Goal: Information Seeking & Learning: Learn about a topic

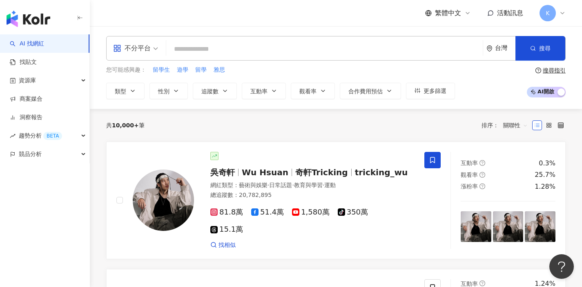
click at [156, 49] on span "不分平台" at bounding box center [135, 48] width 45 height 13
click at [67, 76] on div "資源庫" at bounding box center [45, 80] width 90 height 18
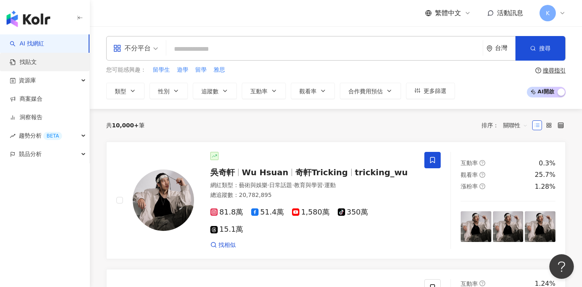
click at [37, 58] on link "找貼文" at bounding box center [23, 62] width 27 height 8
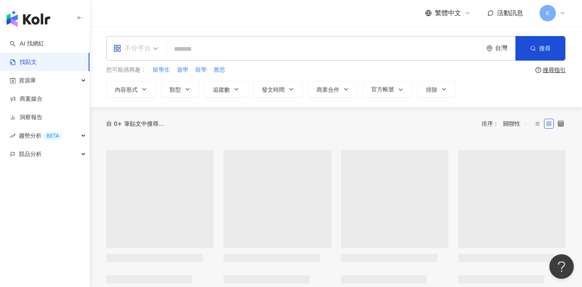
click at [157, 48] on span "不分平台" at bounding box center [135, 48] width 45 height 13
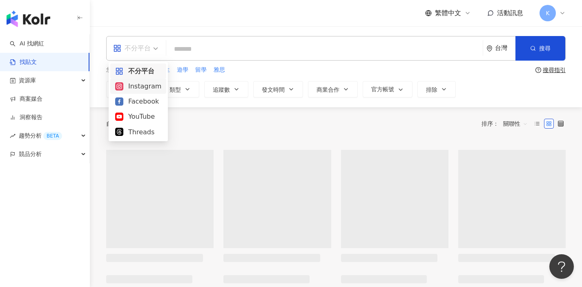
click at [150, 85] on div "Instagram" at bounding box center [138, 86] width 46 height 10
click at [150, 85] on button "內容形式" at bounding box center [131, 89] width 50 height 16
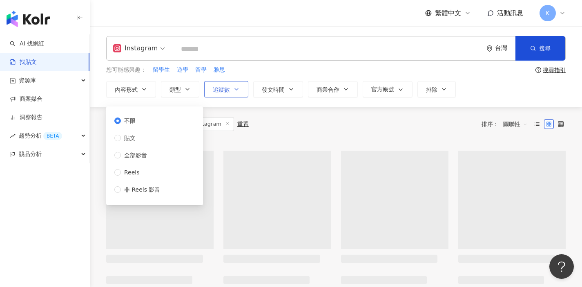
click at [239, 90] on icon "button" at bounding box center [236, 89] width 7 height 7
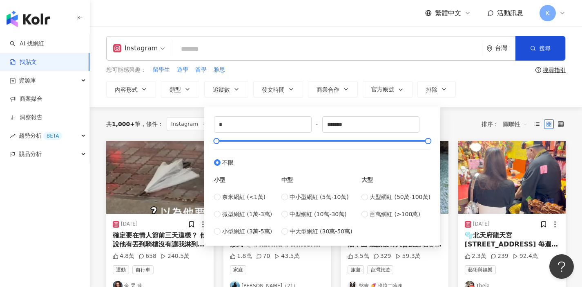
type input "*****"
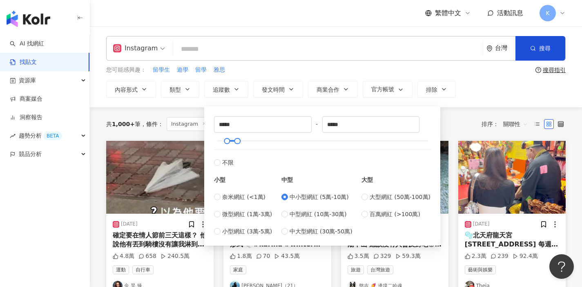
click at [240, 44] on input "search" at bounding box center [328, 49] width 303 height 18
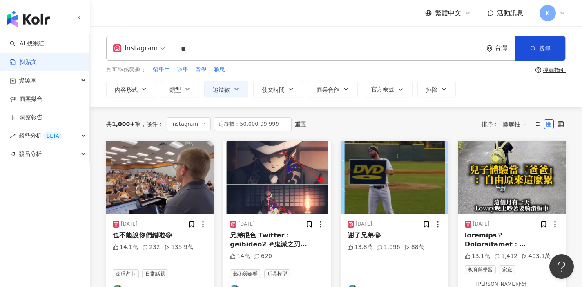
type input "**"
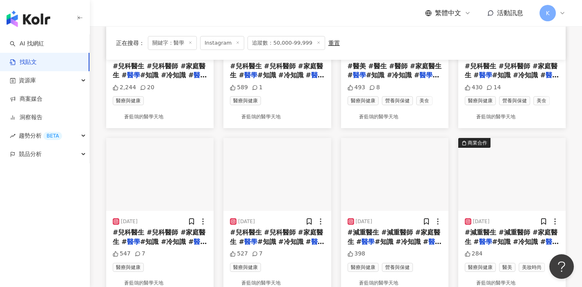
scroll to position [452, 0]
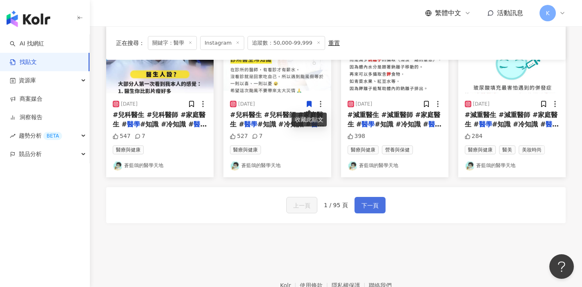
click at [374, 210] on button "下一頁" at bounding box center [370, 205] width 31 height 16
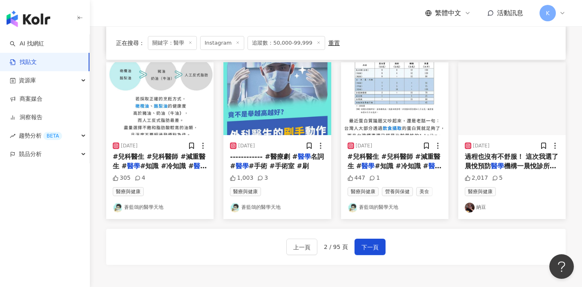
scroll to position [500, 0]
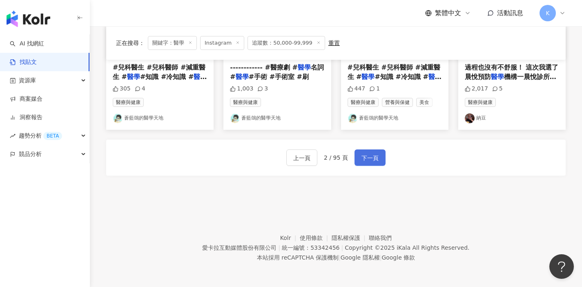
click at [368, 150] on button "下一頁" at bounding box center [370, 157] width 31 height 16
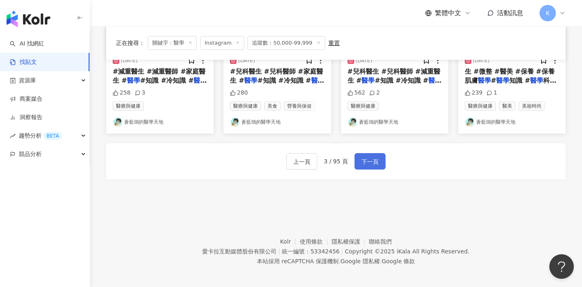
click at [368, 157] on span "下一頁" at bounding box center [370, 162] width 17 height 10
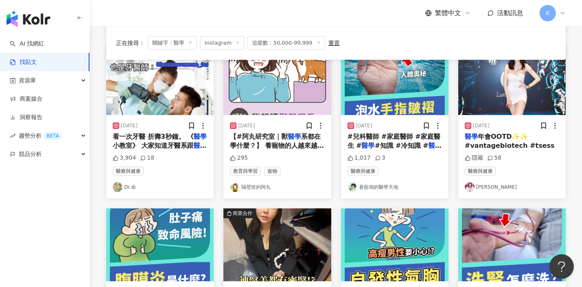
scroll to position [268, 0]
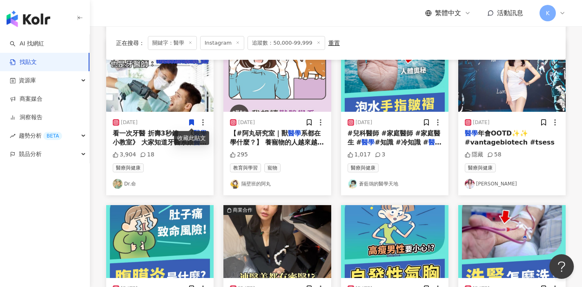
click at [135, 184] on link "Dr.命" at bounding box center [160, 184] width 94 height 10
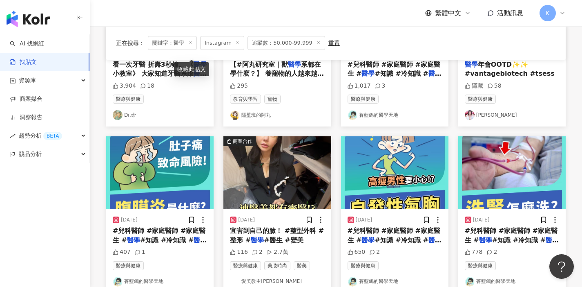
scroll to position [484, 0]
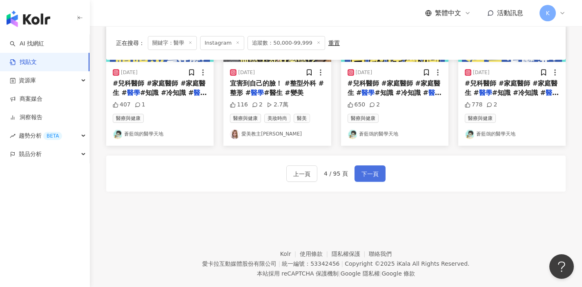
click at [370, 172] on span "下一頁" at bounding box center [370, 174] width 17 height 10
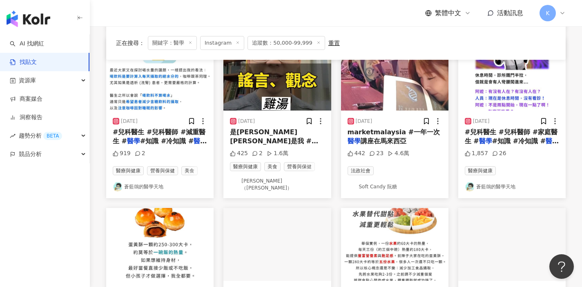
scroll to position [428, 0]
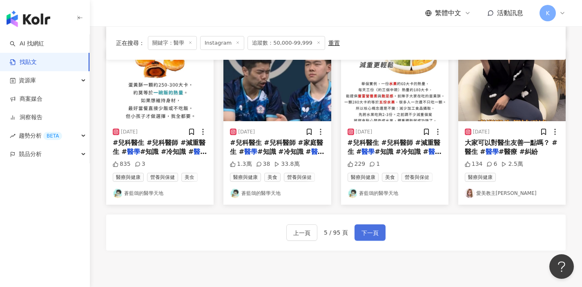
click at [370, 231] on span "下一頁" at bounding box center [370, 233] width 17 height 10
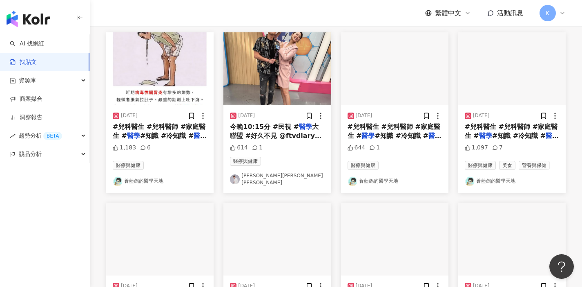
scroll to position [0, 0]
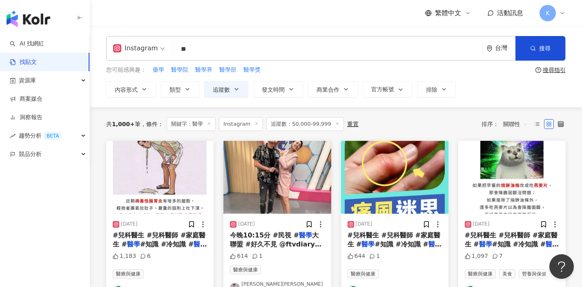
click at [221, 48] on input "**" at bounding box center [328, 49] width 303 height 18
type input "**"
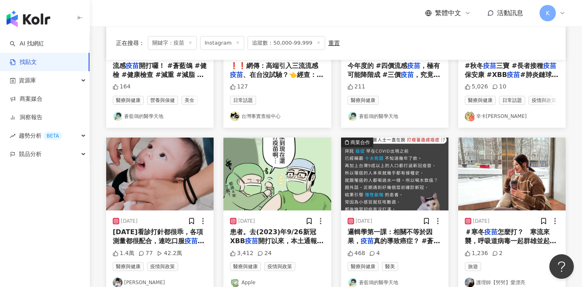
scroll to position [211, 0]
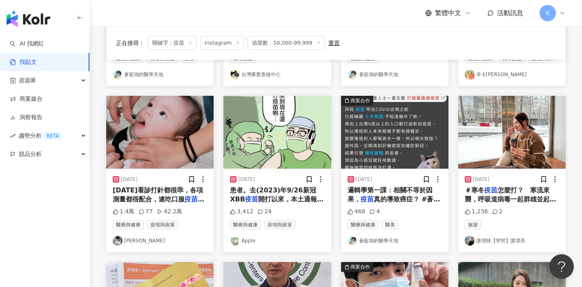
click at [503, 245] on link "護理師【髣髣】愛漂亮" at bounding box center [512, 240] width 94 height 10
click at [0, 0] on div "AI 找網紅 找貼文 資源庫 網紅管理 網紅收藏 貼文收藏 商案媒合 洞察報告 趨勢分析 BETA 競品分析 繁體中文 活動訊息 K Instagram **…" at bounding box center [291, 182] width 582 height 786
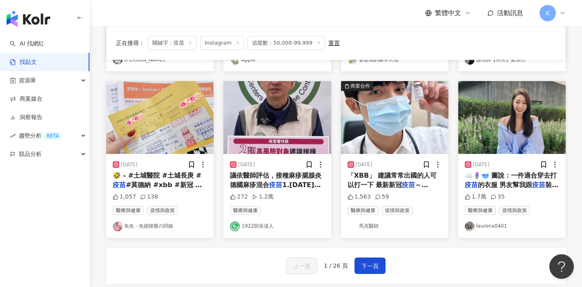
scroll to position [393, 0]
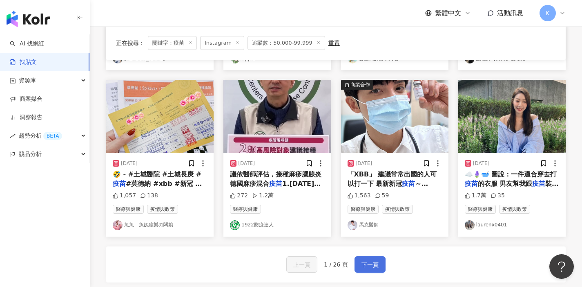
click at [373, 269] on span "下一頁" at bounding box center [370, 265] width 17 height 10
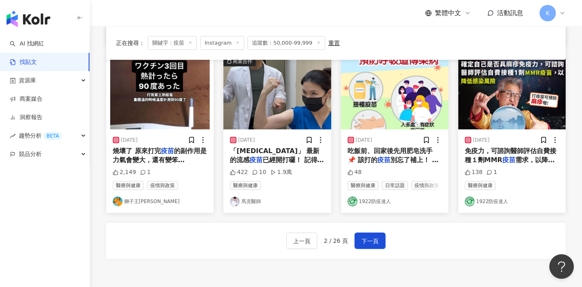
scroll to position [438, 0]
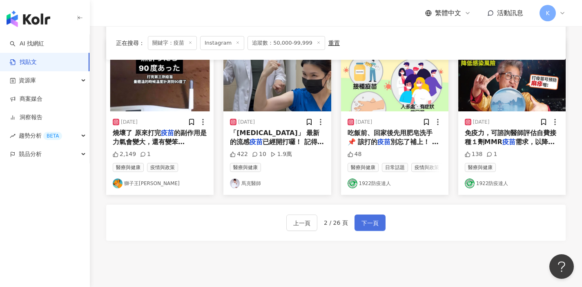
click at [371, 225] on span "下一頁" at bounding box center [370, 223] width 17 height 10
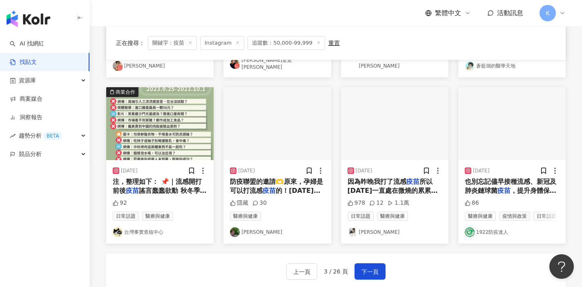
scroll to position [506, 0]
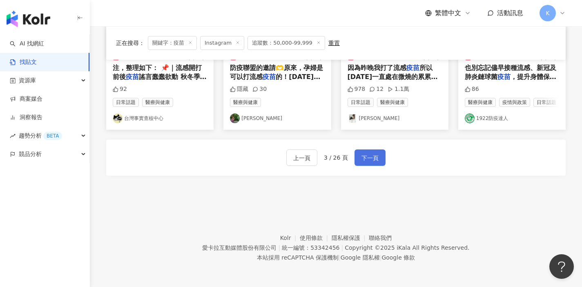
click at [370, 161] on span "下一頁" at bounding box center [370, 158] width 17 height 10
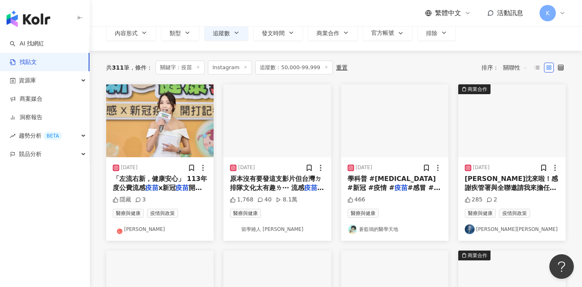
scroll to position [58, 0]
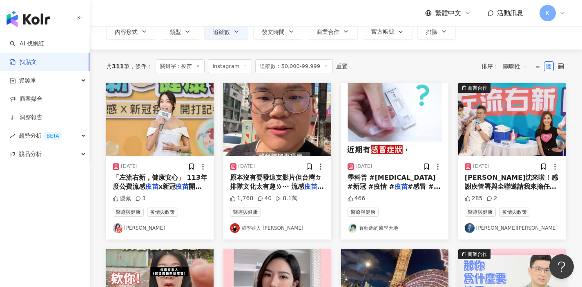
click at [131, 226] on link "Kuikui Chen" at bounding box center [160, 228] width 94 height 10
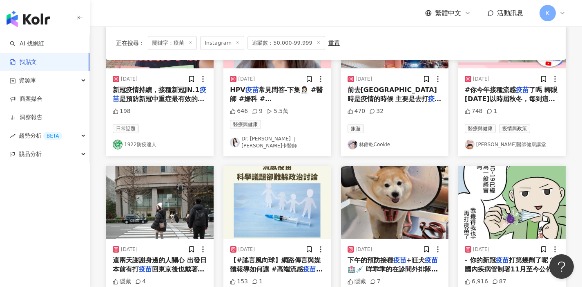
scroll to position [413, 0]
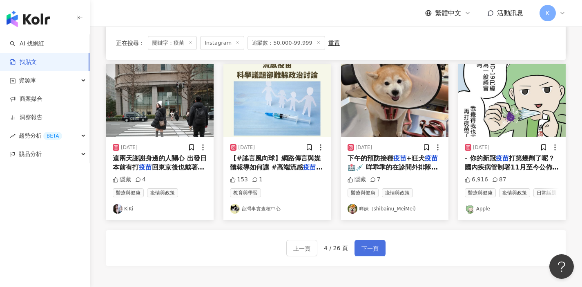
click at [367, 249] on span "下一頁" at bounding box center [370, 248] width 17 height 10
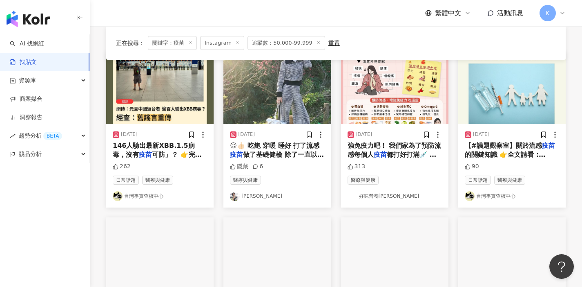
scroll to position [50, 0]
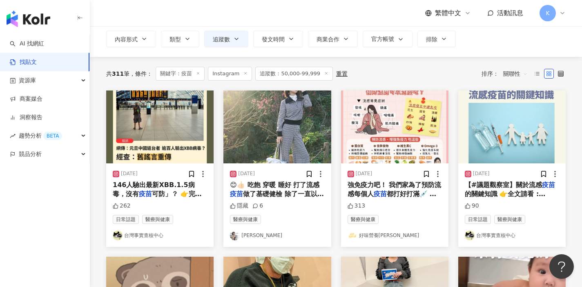
click at [378, 236] on link "好味營養師品瑄" at bounding box center [395, 235] width 94 height 10
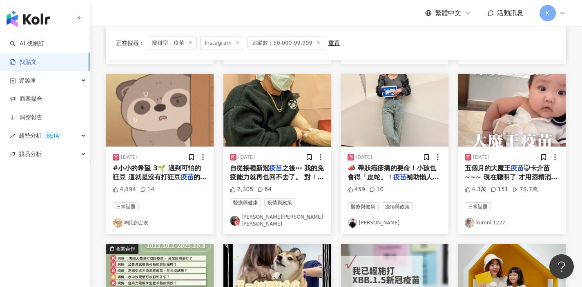
scroll to position [243, 0]
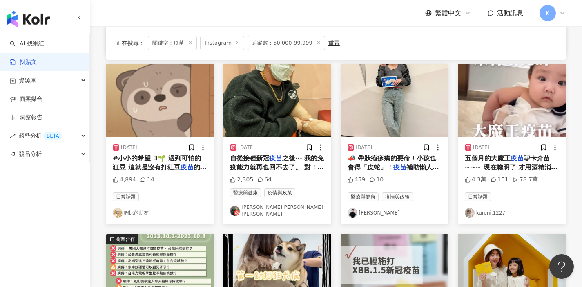
click at [372, 210] on link "張齡予" at bounding box center [395, 213] width 94 height 10
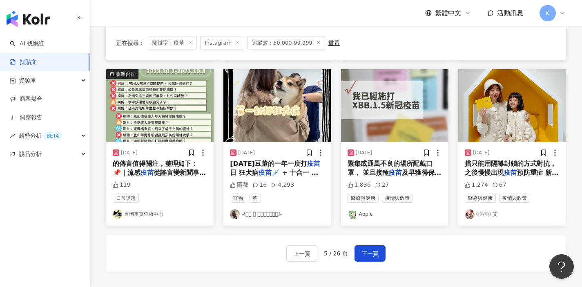
scroll to position [408, 0]
click at [369, 209] on link "Apple" at bounding box center [395, 213] width 94 height 10
click at [375, 250] on span "下一頁" at bounding box center [370, 253] width 17 height 10
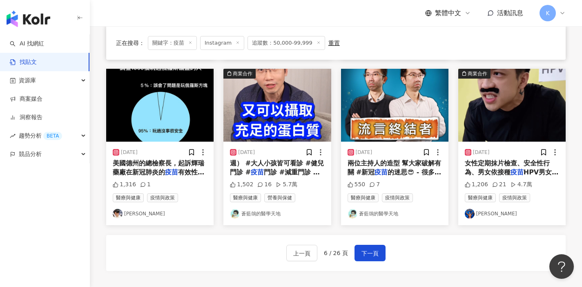
click at [129, 208] on link "藍橘子" at bounding box center [160, 213] width 94 height 10
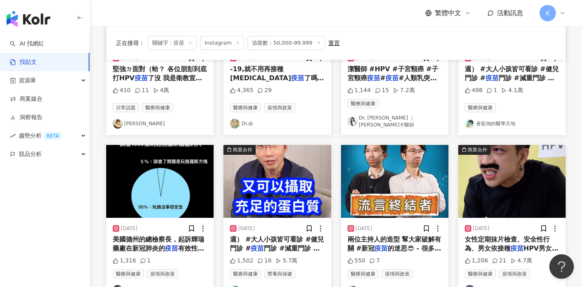
scroll to position [500, 0]
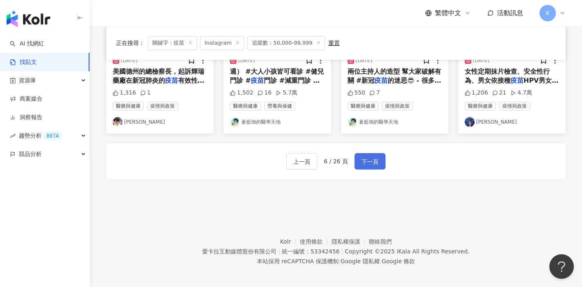
click at [368, 148] on div "上一頁 6 / 26 頁 下一頁" at bounding box center [336, 161] width 460 height 36
click at [367, 157] on span "下一頁" at bounding box center [370, 162] width 17 height 10
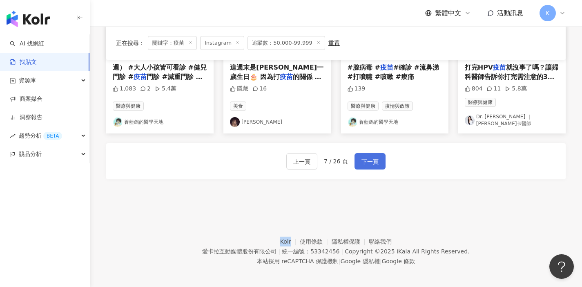
click at [370, 157] on span "下一頁" at bounding box center [370, 162] width 17 height 10
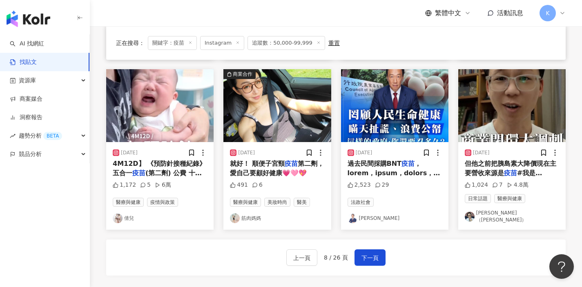
scroll to position [404, 0]
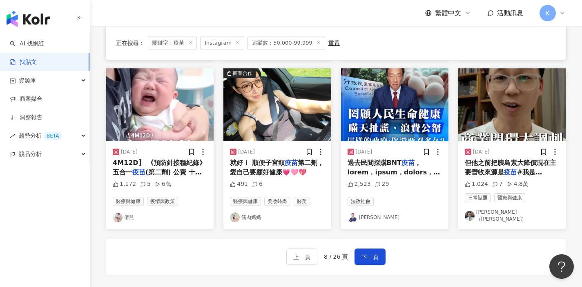
click at [497, 218] on link "Chen YuTin（陳藥師）" at bounding box center [512, 215] width 94 height 14
click at [366, 256] on span "下一頁" at bounding box center [370, 257] width 17 height 10
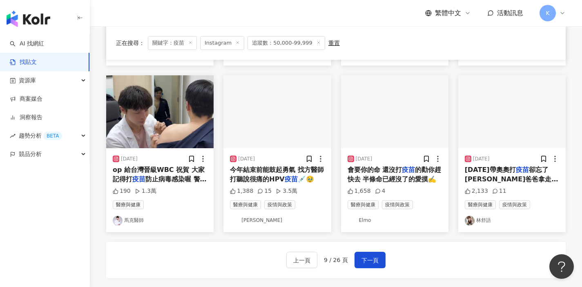
scroll to position [479, 0]
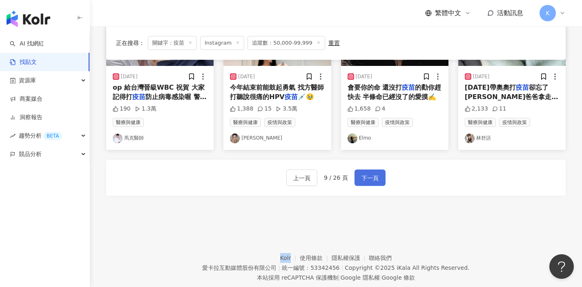
click at [363, 181] on span "下一頁" at bounding box center [370, 178] width 17 height 10
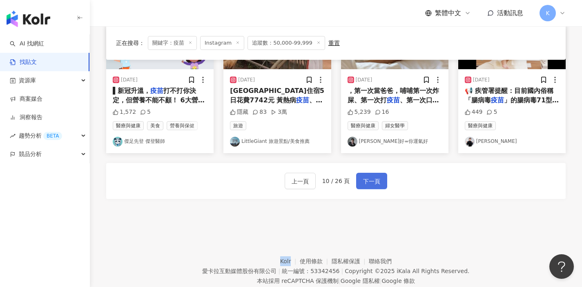
scroll to position [476, 0]
click at [152, 141] on link "傑足先登 傑登醫師" at bounding box center [160, 142] width 94 height 10
click at [375, 181] on span "下一頁" at bounding box center [371, 181] width 17 height 10
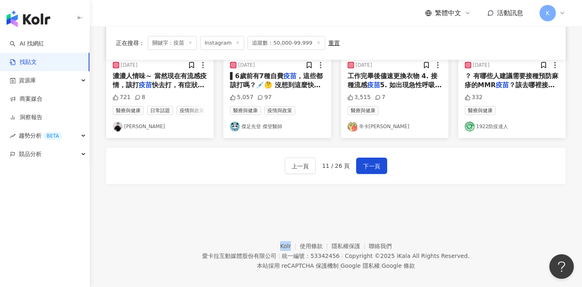
scroll to position [492, 0]
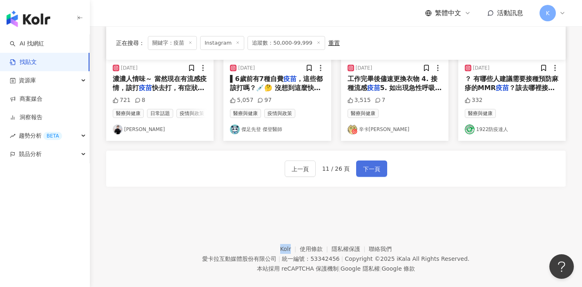
click at [378, 168] on span "下一頁" at bounding box center [371, 169] width 17 height 10
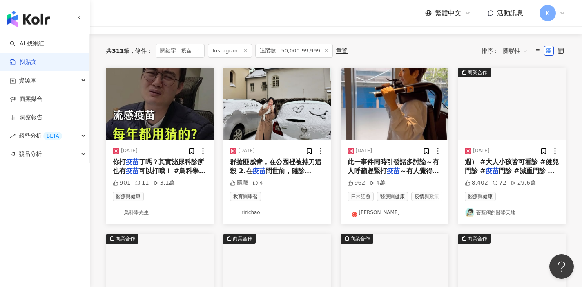
scroll to position [69, 0]
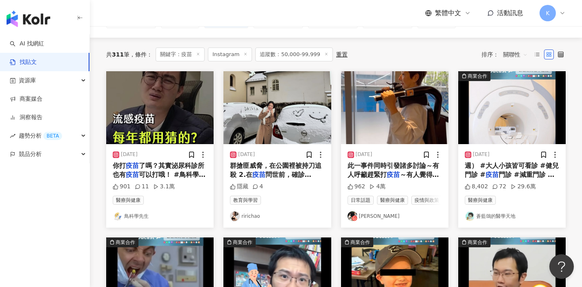
click at [130, 221] on link "鳥科學先生" at bounding box center [160, 216] width 94 height 10
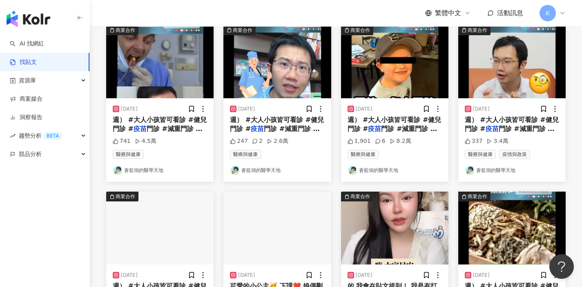
scroll to position [506, 0]
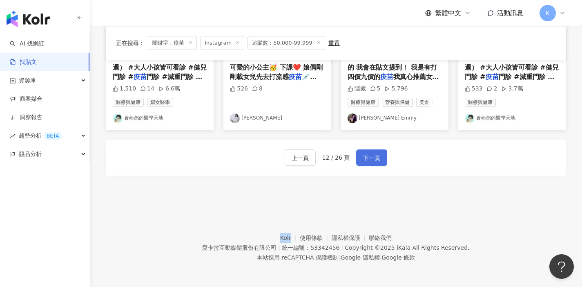
click at [371, 157] on span "下一頁" at bounding box center [371, 158] width 17 height 10
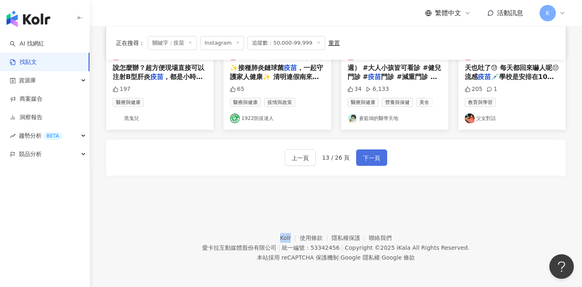
scroll to position [503, 0]
click at [134, 119] on link "黑鬼兒" at bounding box center [160, 118] width 94 height 10
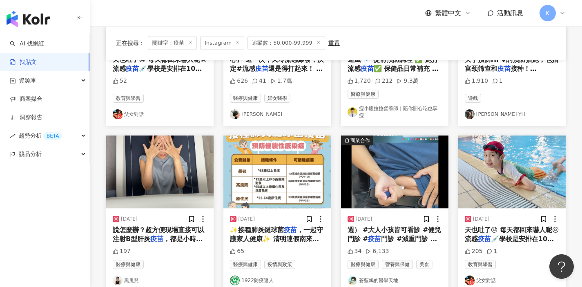
scroll to position [208, 0]
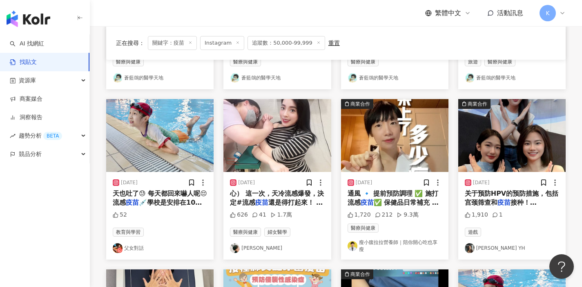
click at [403, 242] on link "瘦小腹拉拉營養師｜陪你開心吃也享瘦" at bounding box center [395, 246] width 94 height 14
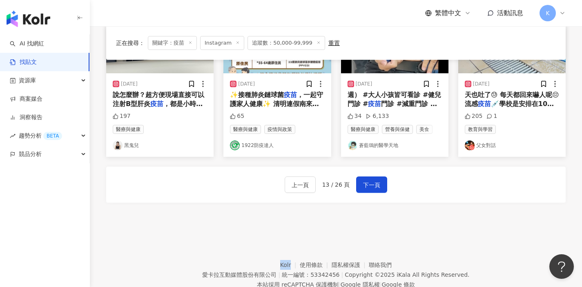
scroll to position [503, 0]
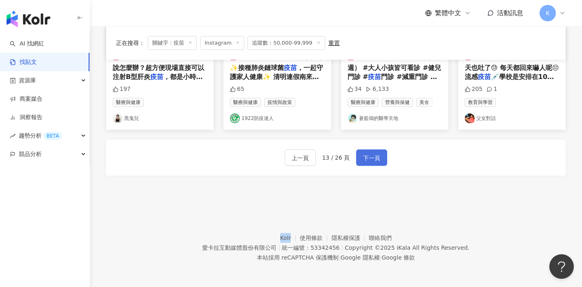
click at [365, 157] on span "下一頁" at bounding box center [371, 158] width 17 height 10
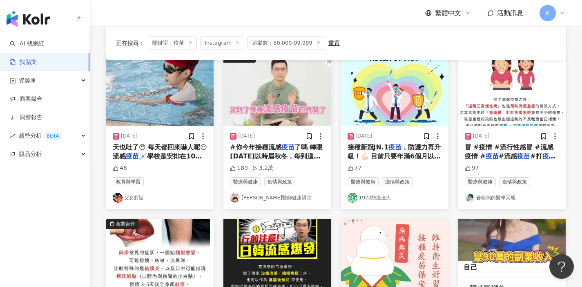
scroll to position [105, 0]
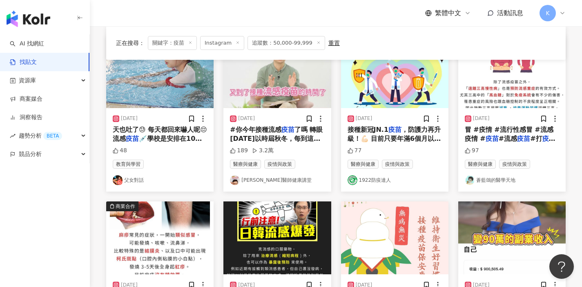
click at [280, 181] on link "黃瑽寧醫師健康講堂" at bounding box center [277, 180] width 94 height 10
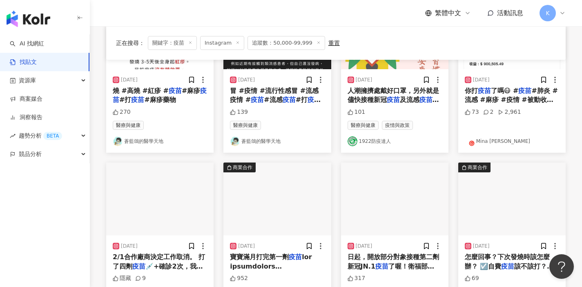
scroll to position [430, 0]
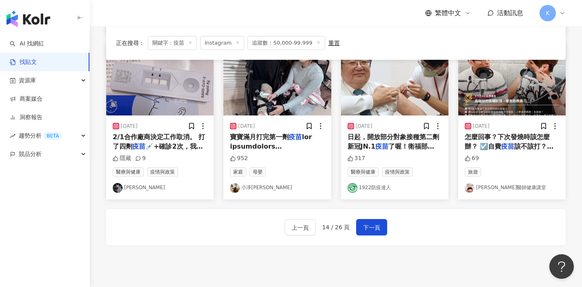
click at [265, 187] on link "小淨張閔淨" at bounding box center [277, 188] width 94 height 10
click at [367, 225] on span "下一頁" at bounding box center [371, 227] width 17 height 10
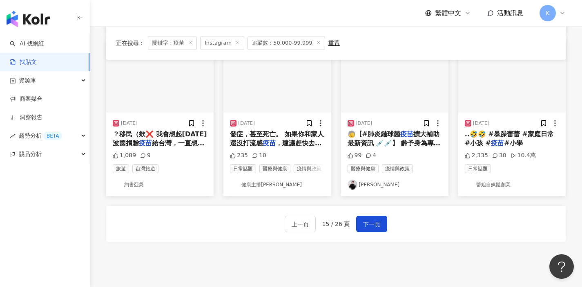
scroll to position [442, 0]
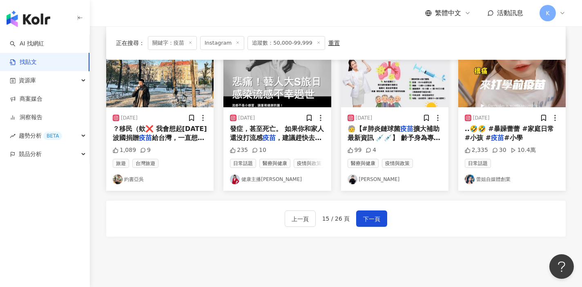
click at [264, 184] on link "健康主播鄭凱云" at bounding box center [277, 179] width 94 height 10
click at [370, 224] on span "下一頁" at bounding box center [371, 219] width 17 height 10
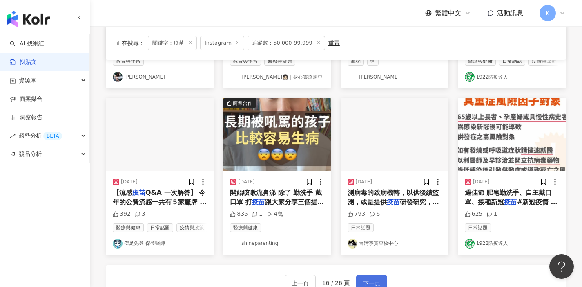
scroll to position [512, 0]
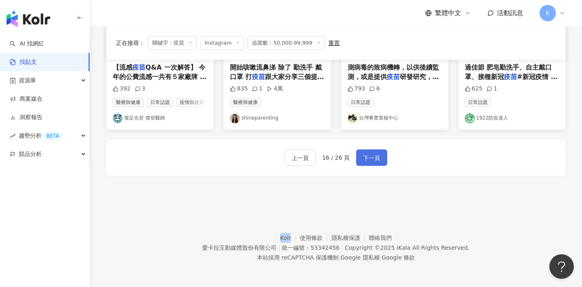
click at [372, 157] on span "下一頁" at bounding box center [371, 158] width 17 height 10
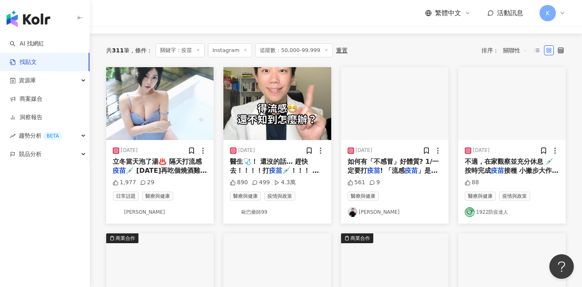
scroll to position [60, 0]
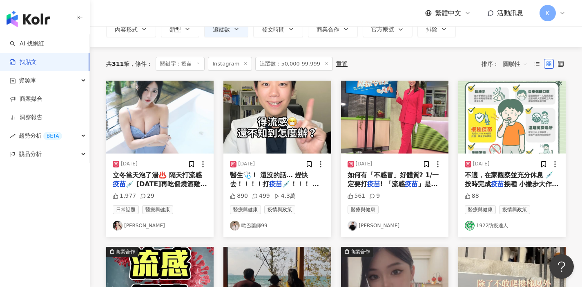
click at [251, 225] on link "歐巴藥師99" at bounding box center [277, 225] width 94 height 10
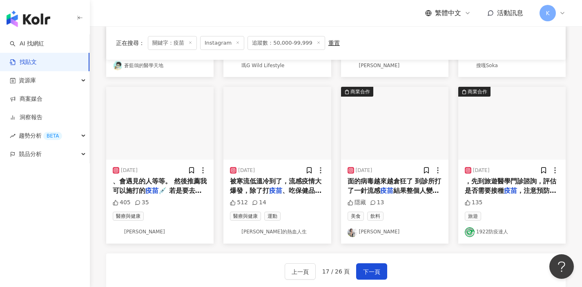
scroll to position [386, 0]
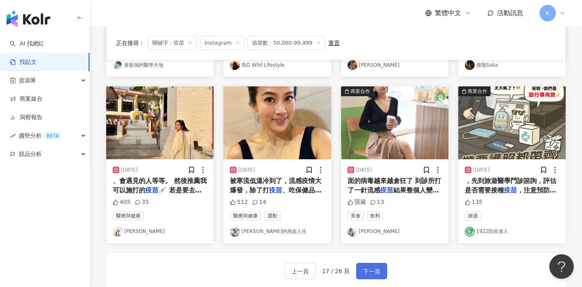
click at [377, 270] on span "下一頁" at bounding box center [371, 271] width 17 height 10
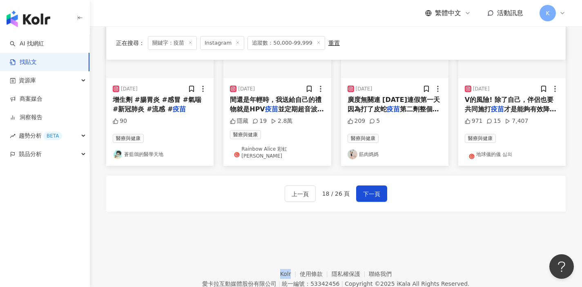
scroll to position [506, 0]
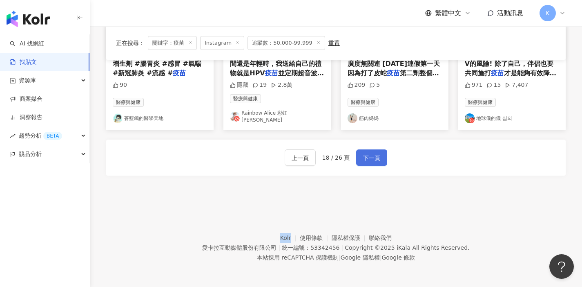
click at [375, 157] on span "下一頁" at bounding box center [371, 158] width 17 height 10
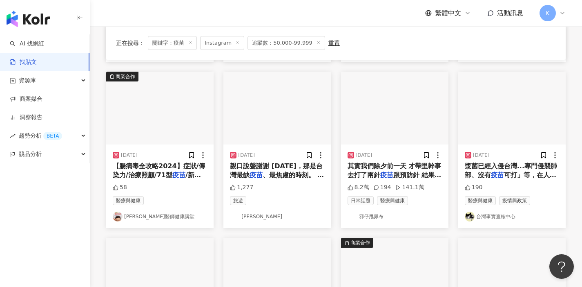
scroll to position [500, 0]
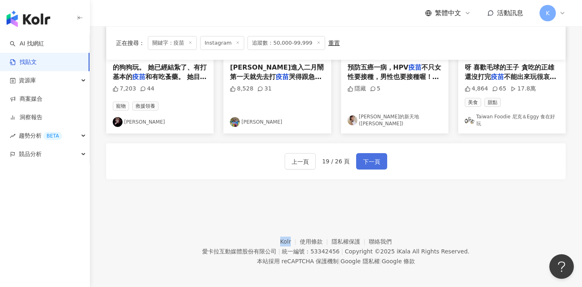
click at [376, 157] on span "下一頁" at bounding box center [371, 162] width 17 height 10
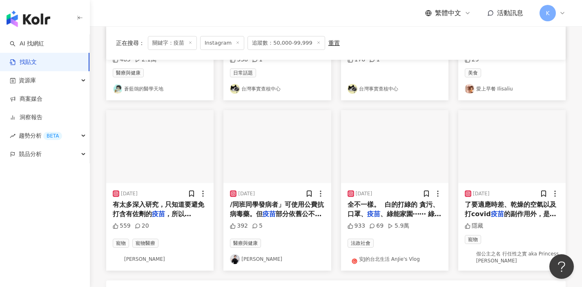
scroll to position [476, 0]
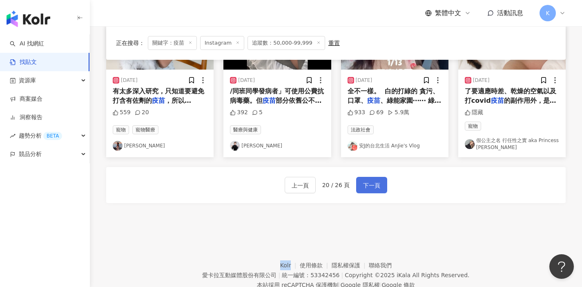
click at [373, 189] on span "下一頁" at bounding box center [371, 185] width 17 height 10
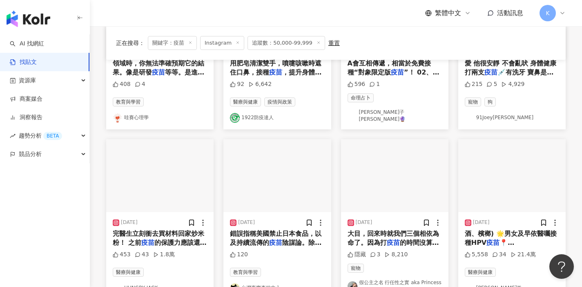
scroll to position [392, 0]
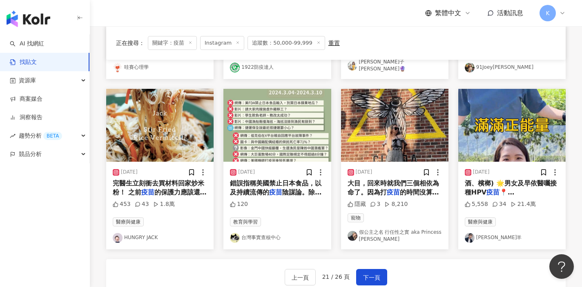
click at [488, 233] on link "凱文羊" at bounding box center [512, 238] width 94 height 10
click at [379, 272] on span "下一頁" at bounding box center [371, 277] width 17 height 10
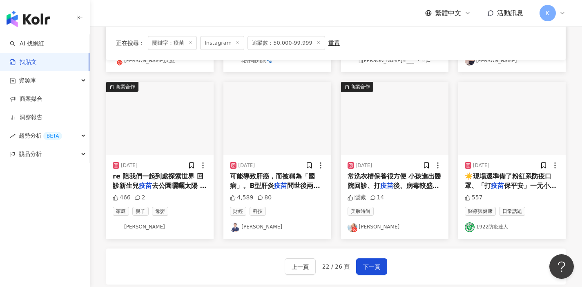
scroll to position [384, 0]
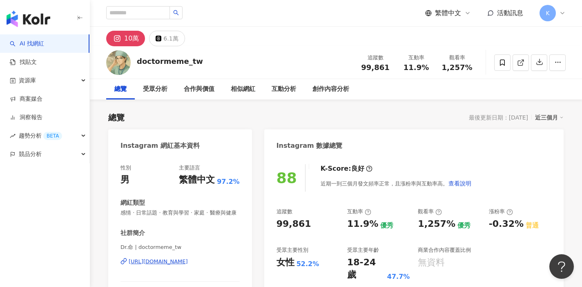
click at [188, 259] on div "https://www.instagram.com/doctormeme_tw/" at bounding box center [158, 261] width 59 height 7
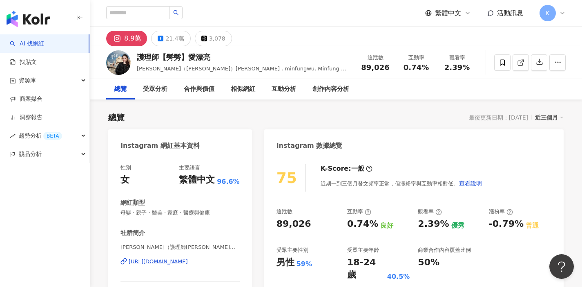
click at [188, 259] on div "https://www.instagram.com/minfungwu/" at bounding box center [158, 261] width 59 height 7
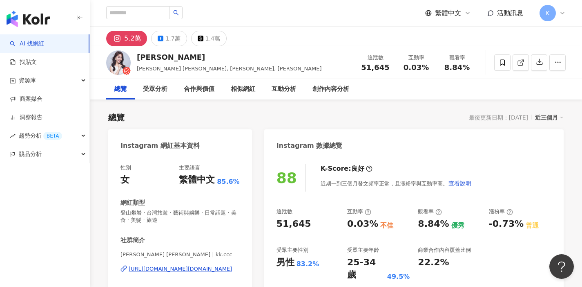
click at [198, 271] on div "https://www.instagram.com/kk.ccc/" at bounding box center [180, 268] width 103 height 7
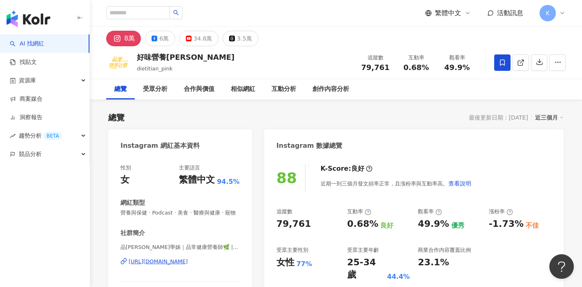
click at [188, 262] on div "[URL][DOMAIN_NAME]" at bounding box center [158, 261] width 59 height 7
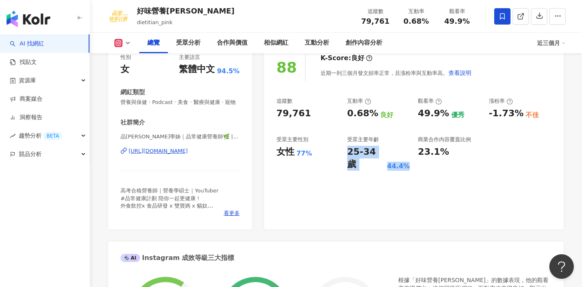
drag, startPoint x: 348, startPoint y: 152, endPoint x: 406, endPoint y: 152, distance: 58.0
click at [406, 152] on div "25-34 歲 44.4%" at bounding box center [378, 158] width 63 height 25
drag, startPoint x: 405, startPoint y: 152, endPoint x: 336, endPoint y: 153, distance: 69.1
click at [336, 153] on div "追蹤數 79,761 互動率 0.68% 良好 觀看率 49.9% 優秀 漲粉率 -1.73% 不佳 受眾主要性別 女性 77% 受眾主要年齡 25-34 歲…" at bounding box center [414, 133] width 275 height 73
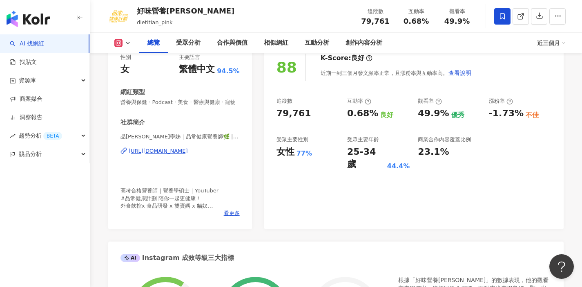
click at [358, 152] on div "25-34 歲" at bounding box center [366, 158] width 38 height 25
drag, startPoint x: 347, startPoint y: 152, endPoint x: 406, endPoint y: 155, distance: 58.9
click at [406, 155] on div "25-34 歲 44.4%" at bounding box center [378, 158] width 63 height 25
copy div "25-34 歲 44.4%"
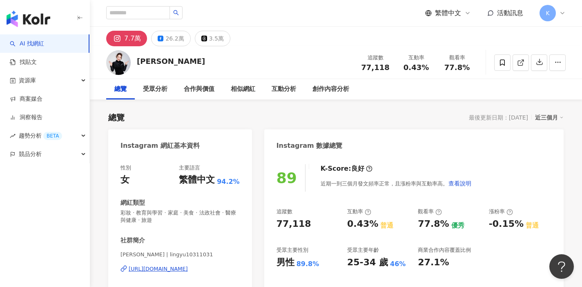
click at [188, 267] on div "[URL][DOMAIN_NAME]" at bounding box center [158, 268] width 59 height 7
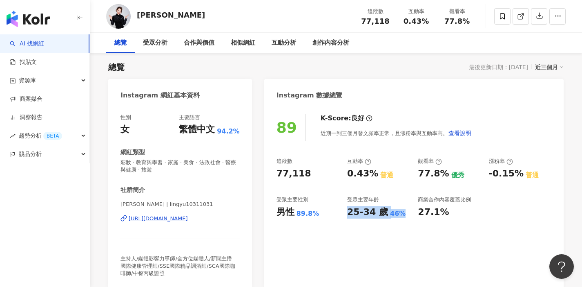
drag, startPoint x: 354, startPoint y: 212, endPoint x: 400, endPoint y: 216, distance: 46.3
click at [400, 216] on div "25-34 歲 46%" at bounding box center [378, 212] width 63 height 13
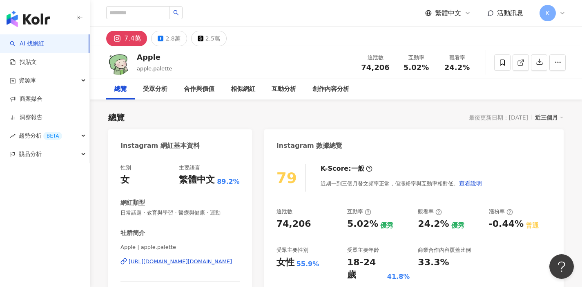
click at [225, 261] on div "https://www.instagram.com/apple.palette/" at bounding box center [180, 261] width 103 height 7
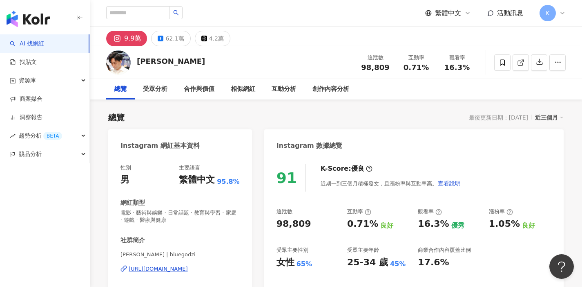
click at [188, 268] on div "https://www.instagram.com/bluegodzi/" at bounding box center [158, 268] width 59 height 7
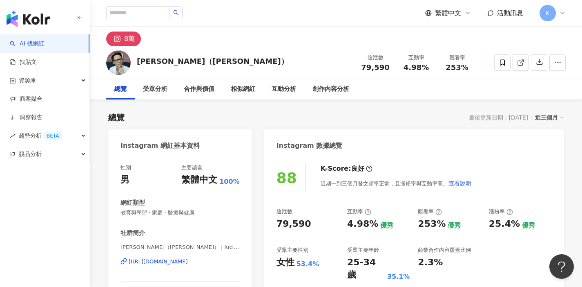
click at [188, 262] on div "[URL][DOMAIN_NAME]" at bounding box center [158, 261] width 59 height 7
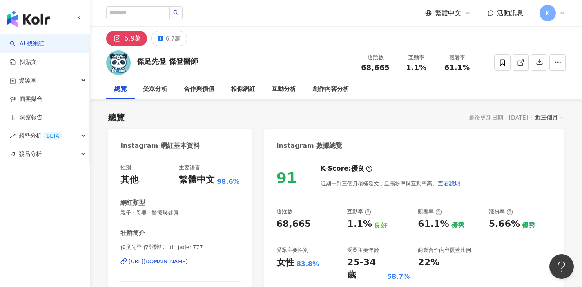
click at [187, 262] on div "https://www.instagram.com/dr_jaden777/" at bounding box center [158, 261] width 59 height 7
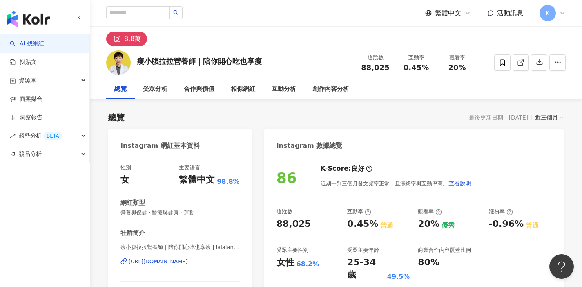
click at [188, 259] on div "[URL][DOMAIN_NAME]" at bounding box center [158, 261] width 59 height 7
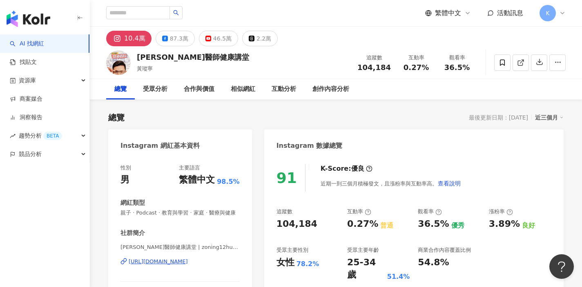
click at [188, 262] on div "https://www.instagram.com/zoning12huang/" at bounding box center [158, 261] width 59 height 7
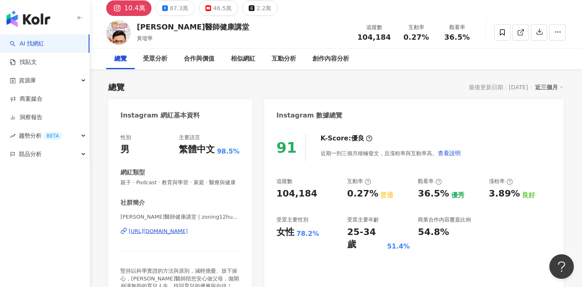
scroll to position [31, 0]
drag, startPoint x: 348, startPoint y: 194, endPoint x: 374, endPoint y: 194, distance: 26.6
click at [374, 194] on div "0.27% 普通" at bounding box center [378, 193] width 63 height 13
copy div "0.27%"
drag, startPoint x: 347, startPoint y: 233, endPoint x: 408, endPoint y: 237, distance: 61.0
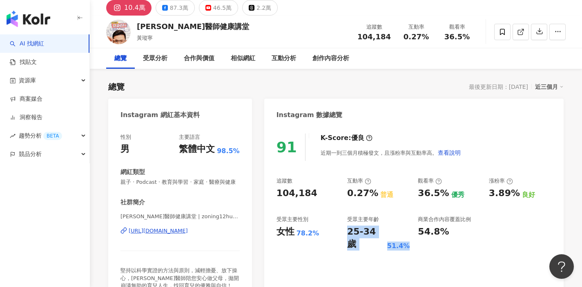
click at [408, 237] on div "25-34 歲 51.4%" at bounding box center [378, 237] width 63 height 25
copy div "25-34 歲 51.4%"
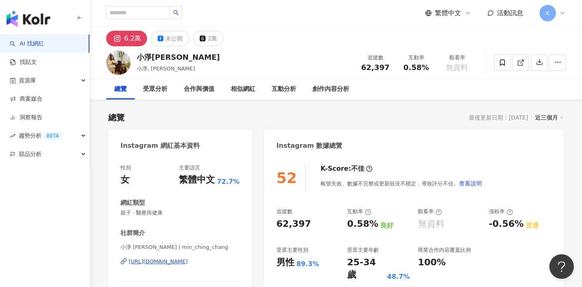
click at [188, 259] on div "https://www.instagram.com/min_ching_chang/" at bounding box center [158, 261] width 59 height 7
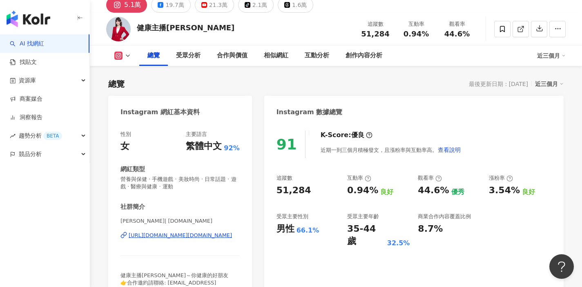
scroll to position [36, 0]
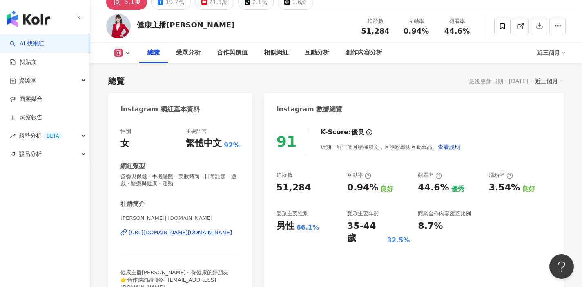
click at [210, 232] on div "https://www.instagram.com/anchor.host/" at bounding box center [180, 231] width 103 height 7
drag, startPoint x: 347, startPoint y: 227, endPoint x: 407, endPoint y: 228, distance: 59.7
click at [407, 228] on div "35-44 歲 32.5%" at bounding box center [378, 232] width 63 height 25
copy div "35-44 歲 32.5%"
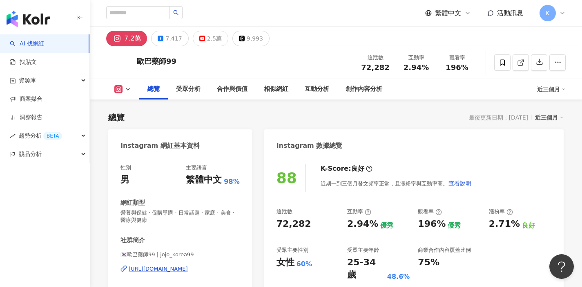
scroll to position [43, 0]
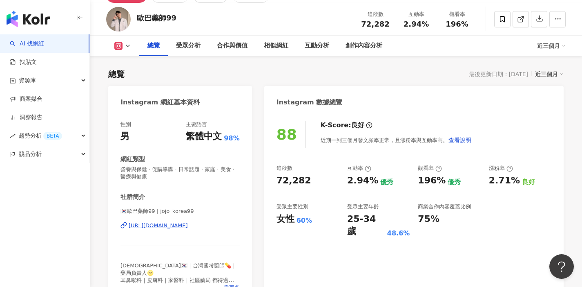
click at [188, 225] on div "https://www.instagram.com/jojo_korea99/" at bounding box center [158, 225] width 59 height 7
drag, startPoint x: 348, startPoint y: 219, endPoint x: 411, endPoint y: 221, distance: 63.4
click at [411, 221] on div "追蹤數 72,282 互動率 2.94% 優秀 觀看率 196% 優秀 漲粉率 2.71% 良好 受眾主要性別 女性 60% 受眾主要年齡 25-34 歲 4…" at bounding box center [414, 200] width 275 height 73
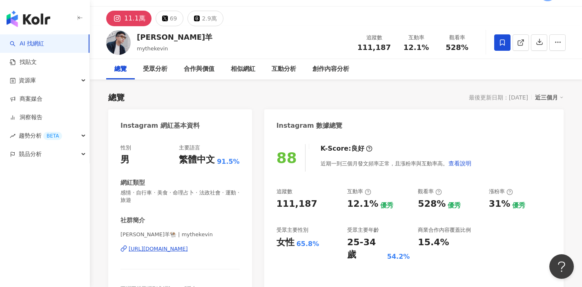
scroll to position [20, 0]
click at [188, 251] on div "[URL][DOMAIN_NAME]" at bounding box center [158, 247] width 59 height 7
drag, startPoint x: 351, startPoint y: 244, endPoint x: 410, endPoint y: 243, distance: 58.9
click at [410, 243] on div "25-34 歲 54.2%" at bounding box center [378, 247] width 63 height 25
click at [394, 251] on div "54.2%" at bounding box center [399, 255] width 23 height 9
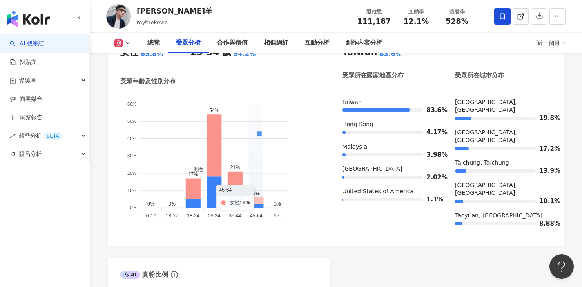
scroll to position [774, 0]
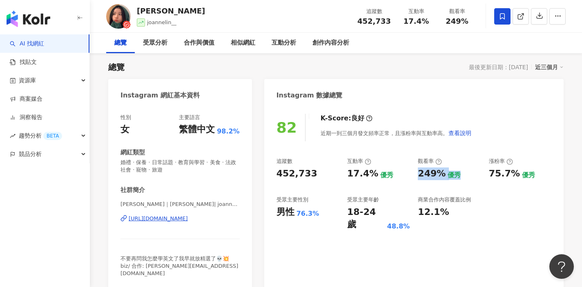
drag, startPoint x: 427, startPoint y: 174, endPoint x: 463, endPoint y: 175, distance: 36.4
click at [463, 175] on div "追蹤數 452,733 互動率 17.4% 優秀 觀看率 249% 優秀 漲粉率 75.7% 優秀 受眾主要性別 男性 76.3% 受眾主要年齡 18-24 …" at bounding box center [414, 193] width 275 height 73
click at [450, 175] on div "優秀" at bounding box center [454, 174] width 13 height 9
drag, startPoint x: 443, startPoint y: 174, endPoint x: 416, endPoint y: 175, distance: 27.0
click at [416, 175] on div "追蹤數 452,733 互動率 17.4% 優秀 觀看率 249% 優秀 漲粉率 75.7% 優秀 受眾主要性別 男性 76.3% 受眾主要年齡 18-24 …" at bounding box center [414, 193] width 275 height 73
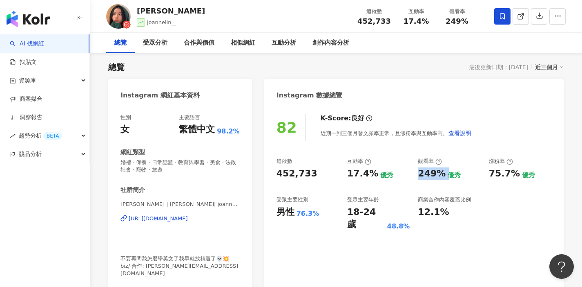
copy div "249%"
drag, startPoint x: 348, startPoint y: 212, endPoint x: 401, endPoint y: 213, distance: 52.7
click at [401, 213] on div "18-24 歲 48.8%" at bounding box center [378, 218] width 63 height 25
click at [401, 222] on div "48.8%" at bounding box center [399, 226] width 23 height 9
click at [365, 222] on div "82 K-Score : 良好 近期一到三個月發文頻率正常，且漲粉率與互動率高。 查看說明 追蹤數 452,733 互動率 17.4% 優秀 觀看率 249%…" at bounding box center [414, 197] width 300 height 184
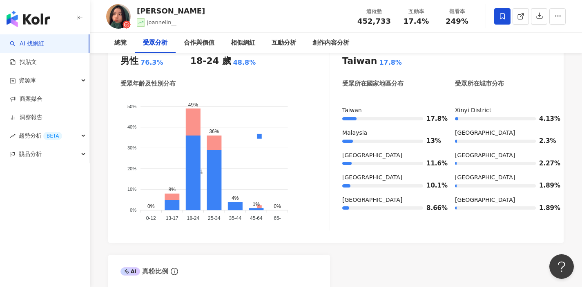
scroll to position [775, 0]
